Goal: Find specific page/section: Find specific page/section

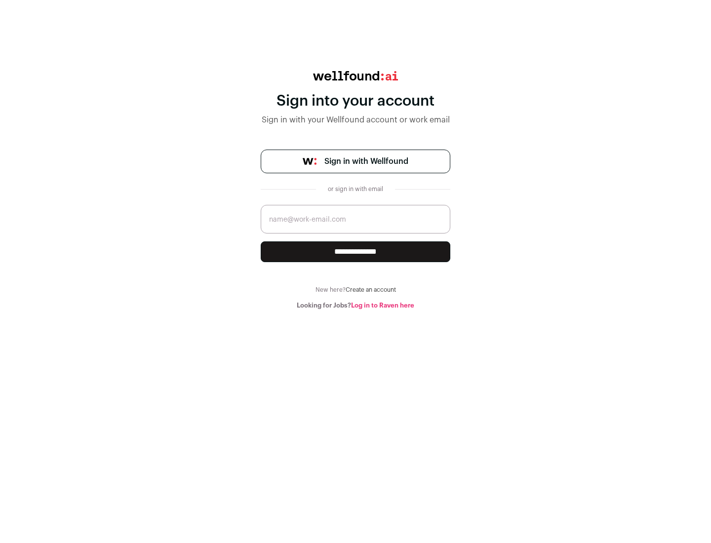
click at [366, 161] on span "Sign in with Wellfound" at bounding box center [366, 162] width 84 height 12
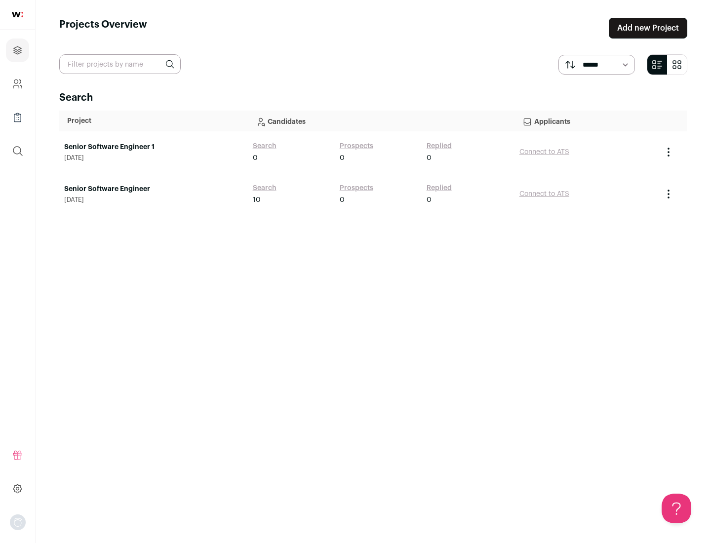
click at [153, 189] on link "Senior Software Engineer" at bounding box center [153, 189] width 179 height 10
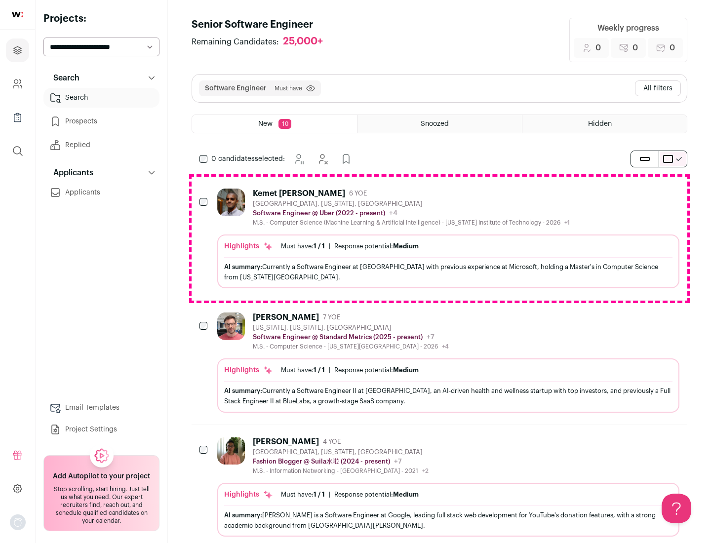
click at [440, 239] on div "Highlights Must have: 1 / 1 How many must haves have been fulfilled? | Response…" at bounding box center [448, 262] width 462 height 54
